Goal: Task Accomplishment & Management: Manage account settings

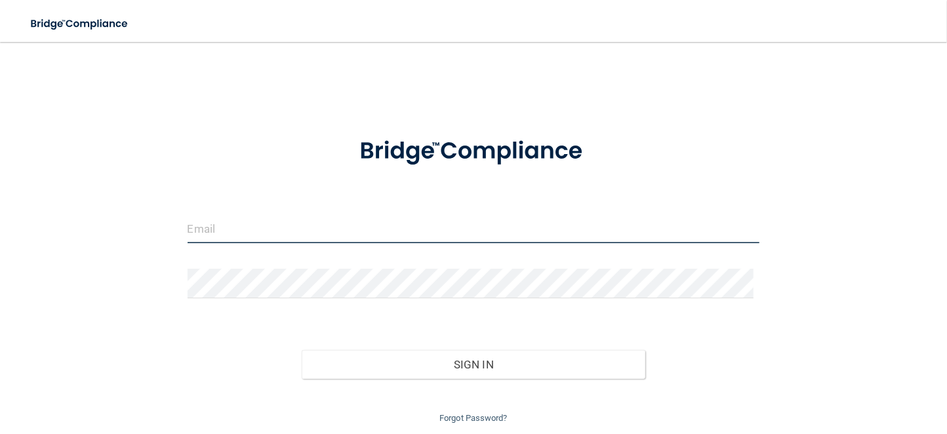
click at [245, 230] on input "email" at bounding box center [474, 229] width 573 height 30
type input "[EMAIL_ADDRESS][DOMAIN_NAME]"
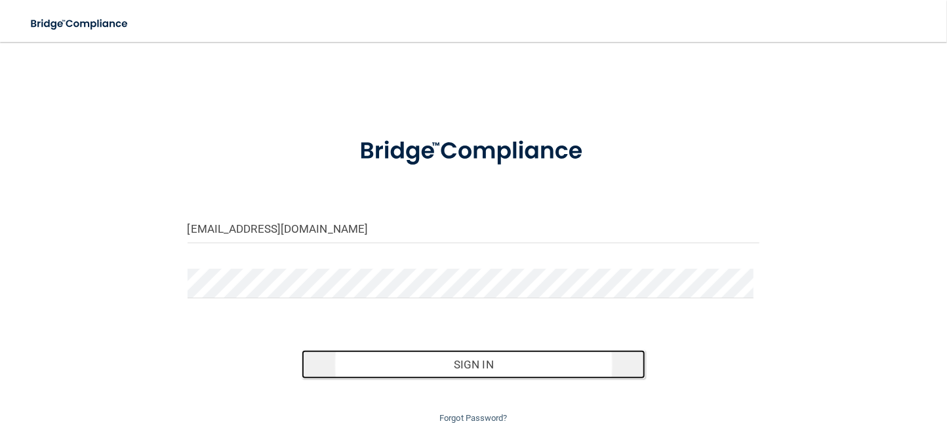
click at [461, 369] on button "Sign In" at bounding box center [474, 364] width 344 height 29
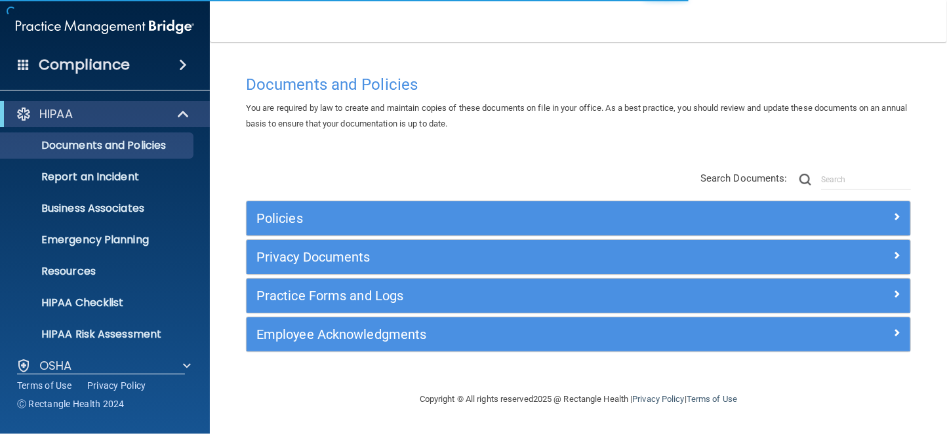
scroll to position [110, 0]
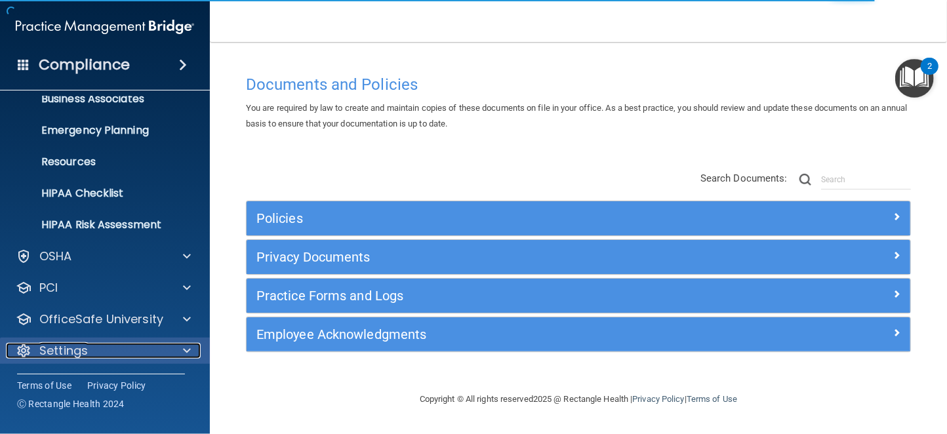
click at [186, 348] on span at bounding box center [187, 351] width 8 height 16
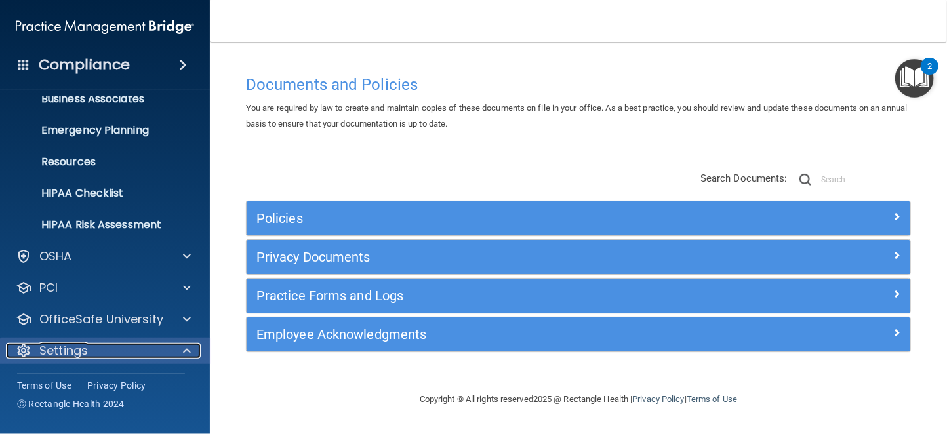
click at [119, 353] on div "Settings" at bounding box center [87, 351] width 163 height 16
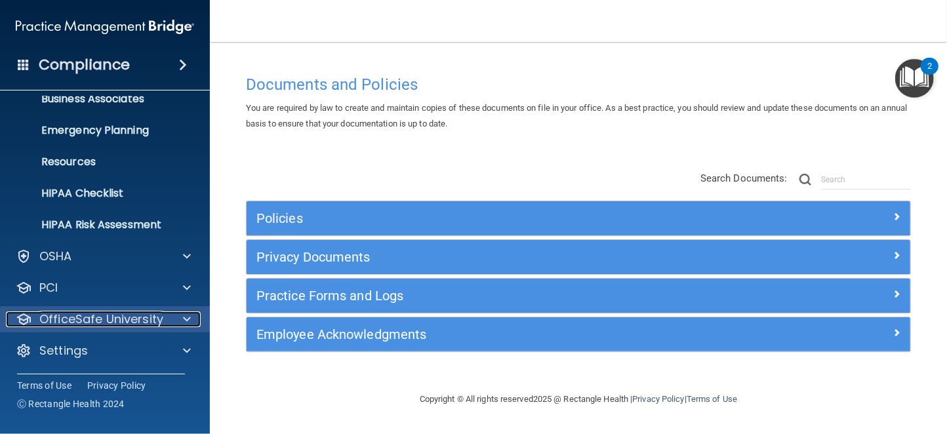
click at [183, 319] on span at bounding box center [187, 320] width 8 height 16
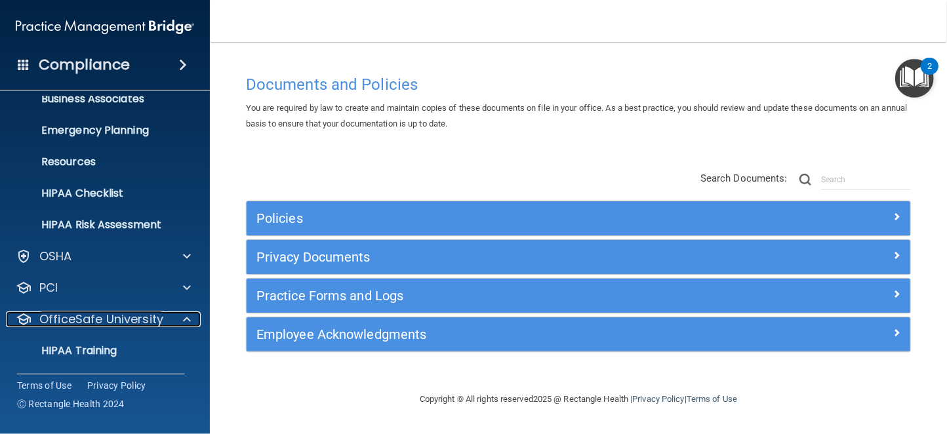
scroll to position [204, 0]
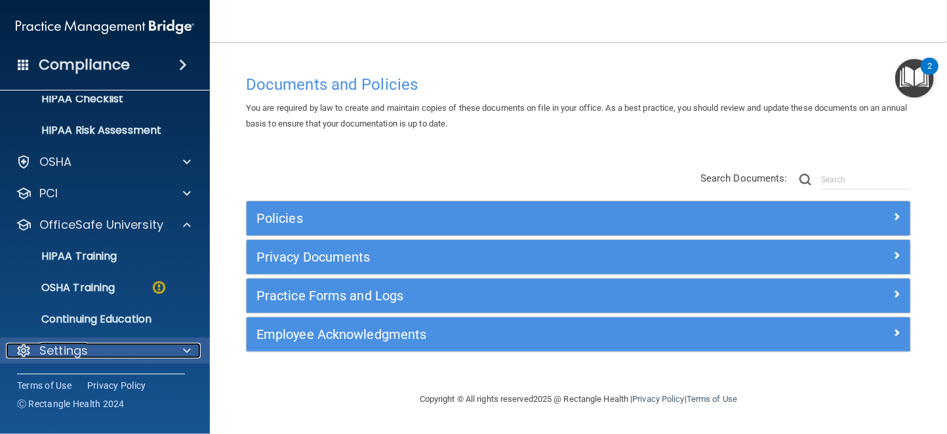
click at [185, 349] on span at bounding box center [187, 351] width 8 height 16
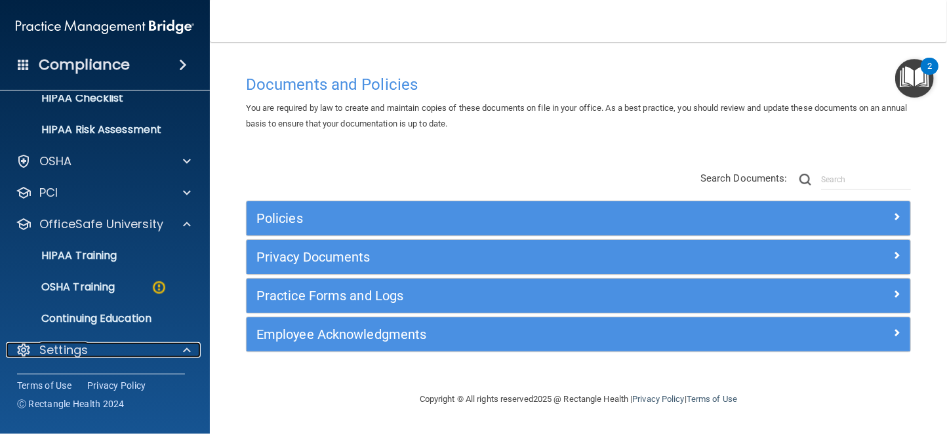
scroll to position [330, 0]
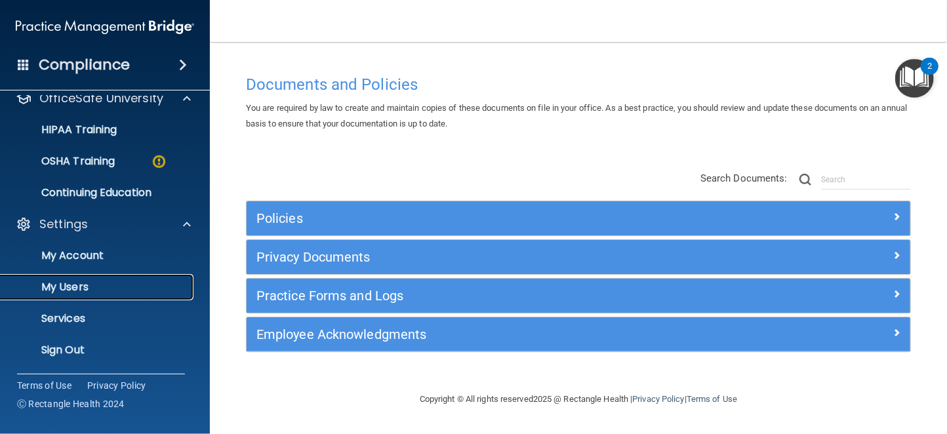
click at [82, 282] on p "My Users" at bounding box center [98, 287] width 179 height 13
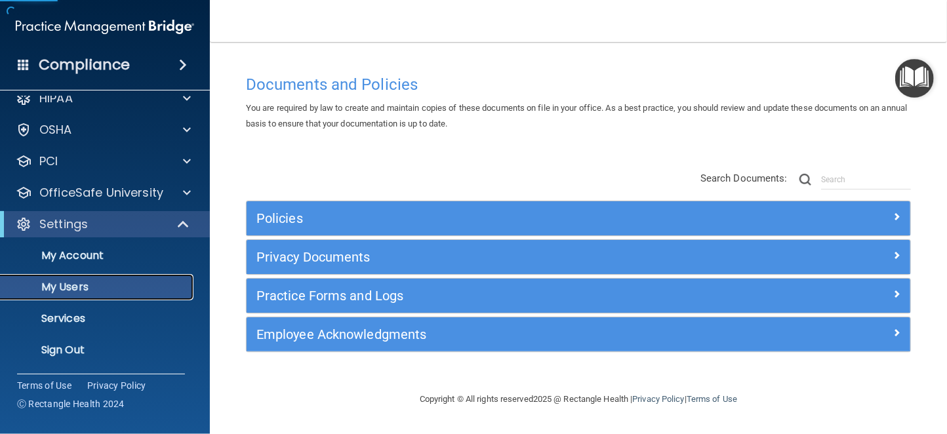
scroll to position [16, 0]
select select "20"
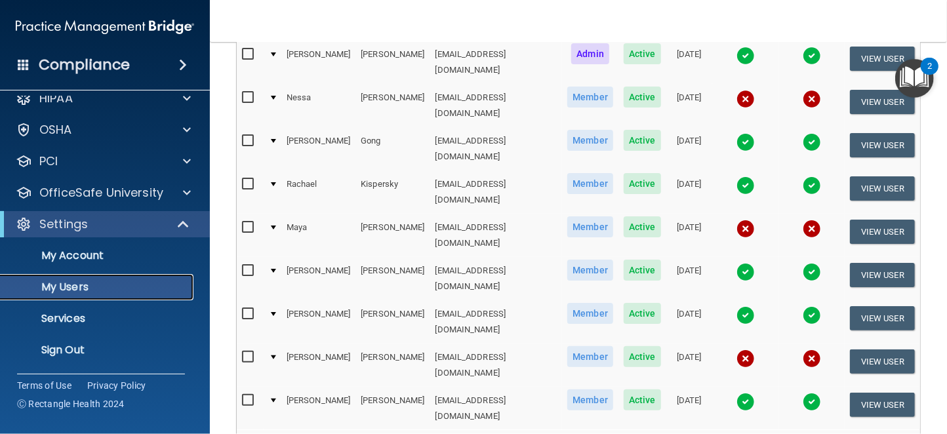
scroll to position [180, 0]
